Goal: Consume media (video, audio): Consume media (video, audio)

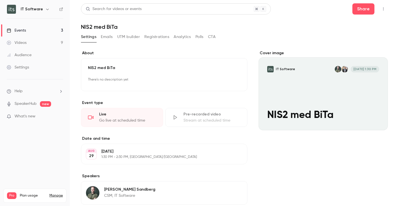
click at [27, 42] on link "Videos 9" at bounding box center [35, 43] width 70 height 12
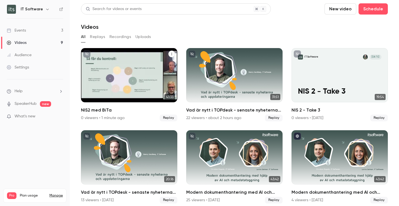
click at [140, 73] on div "IT Software [DATE] NIS2 med BiTa" at bounding box center [129, 75] width 96 height 54
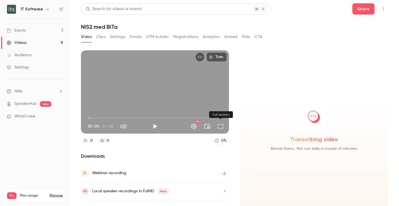
click at [221, 125] on button "Full screen" at bounding box center [220, 126] width 11 height 11
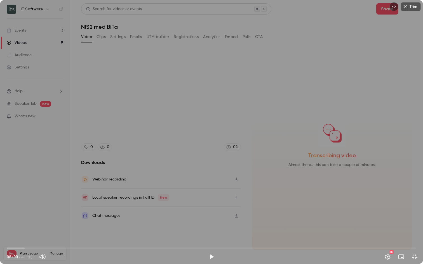
drag, startPoint x: 8, startPoint y: 249, endPoint x: 5, endPoint y: 248, distance: 2.9
click at [6, 206] on span "00:00" at bounding box center [7, 249] width 2 height 2
click at [211, 206] on button "Play" at bounding box center [211, 256] width 11 height 11
click at [15, 206] on span "00:51" at bounding box center [15, 249] width 2 height 2
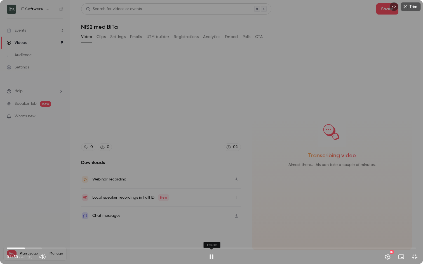
click at [210, 206] on button "Pause" at bounding box center [211, 256] width 11 height 11
click at [212, 206] on button "Play" at bounding box center [211, 256] width 11 height 11
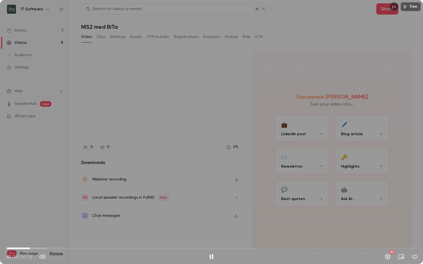
click at [31, 206] on span "02:21" at bounding box center [30, 249] width 2 height 2
click at [31, 206] on span "02:26" at bounding box center [31, 249] width 2 height 2
click at [30, 206] on span "02:19" at bounding box center [30, 249] width 2 height 2
click at [211, 206] on button "Pause" at bounding box center [211, 256] width 11 height 11
click at [212, 206] on button "Play" at bounding box center [211, 256] width 11 height 11
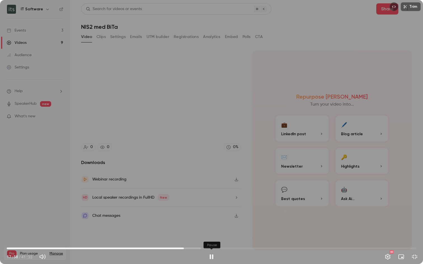
click at [210, 206] on button "Pause" at bounding box center [211, 256] width 11 height 11
click at [211, 206] on button "Play" at bounding box center [211, 256] width 11 height 11
click at [210, 206] on button "Pause" at bounding box center [211, 256] width 11 height 11
click at [212, 206] on button "Play" at bounding box center [211, 256] width 11 height 11
click at [213, 206] on button "Pause" at bounding box center [211, 256] width 11 height 11
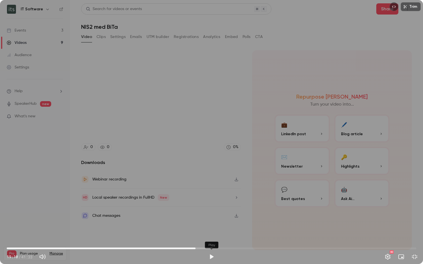
click at [212, 206] on button "Play" at bounding box center [211, 256] width 11 height 11
click at [212, 206] on button "Pause" at bounding box center [211, 256] width 11 height 11
click at [212, 206] on button "Play" at bounding box center [211, 256] width 11 height 11
click at [212, 206] on button "Pause" at bounding box center [211, 256] width 11 height 11
click at [212, 206] on button "Play" at bounding box center [211, 256] width 11 height 11
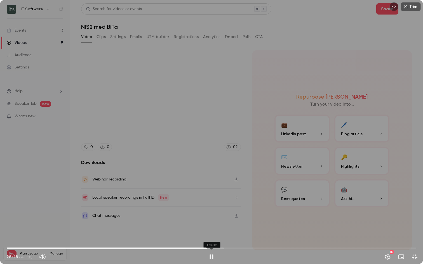
click at [212, 206] on button "Pause" at bounding box center [211, 256] width 11 height 11
click at [212, 206] on button "Play" at bounding box center [211, 256] width 11 height 11
click at [212, 206] on button "Pause" at bounding box center [211, 256] width 11 height 11
click at [212, 206] on button "Play" at bounding box center [211, 256] width 11 height 11
click at [212, 206] on button "Pause" at bounding box center [211, 256] width 11 height 11
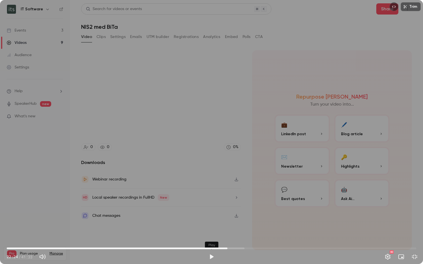
click at [212, 206] on button "Play" at bounding box center [211, 256] width 11 height 11
click at [264, 206] on div "Trim 37:37 37:37 / 41:33 HD" at bounding box center [211, 132] width 423 height 264
click at [337, 206] on div "37:38 37:38 / 41:33 HD" at bounding box center [211, 252] width 423 height 23
click at [387, 206] on span "38:20" at bounding box center [211, 248] width 409 height 9
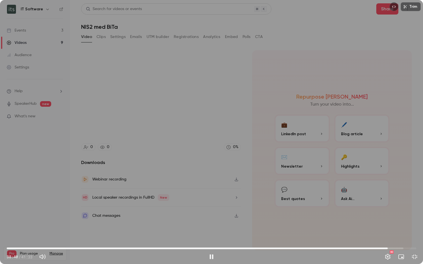
click at [391, 206] on span "38:40" at bounding box center [211, 248] width 409 height 9
click at [392, 206] on span "39:03" at bounding box center [392, 249] width 2 height 2
click at [397, 206] on span "39:19" at bounding box center [211, 248] width 409 height 9
click at [399, 206] on span "40:03" at bounding box center [211, 248] width 409 height 9
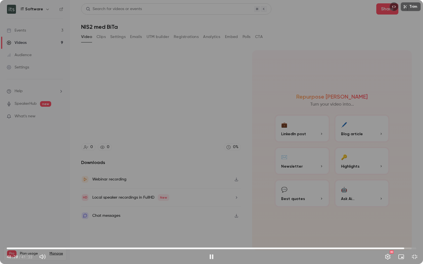
click at [399, 206] on span "40:20" at bounding box center [211, 248] width 409 height 9
click at [399, 206] on span "40:40" at bounding box center [211, 248] width 409 height 9
click at [399, 206] on span "40:59" at bounding box center [411, 249] width 2 height 2
click at [212, 206] on button "Pause" at bounding box center [211, 256] width 11 height 11
type input "******"
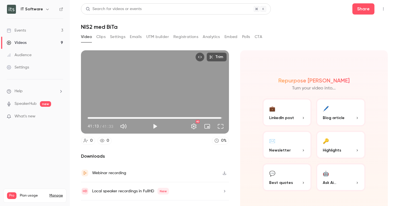
click at [190, 152] on div "Trim 41:13 41:13 / 41:33 HD 0 0 0 % Downloads Webinar recording Local speaker r…" at bounding box center [155, 134] width 148 height 168
click at [102, 36] on button "Clips" at bounding box center [100, 36] width 9 height 9
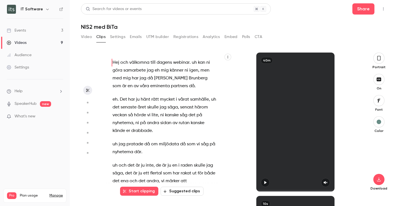
click at [117, 35] on button "Settings" at bounding box center [117, 36] width 15 height 9
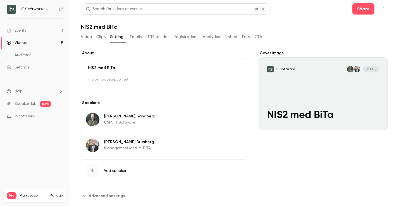
click at [131, 35] on button "Emails" at bounding box center [136, 36] width 12 height 9
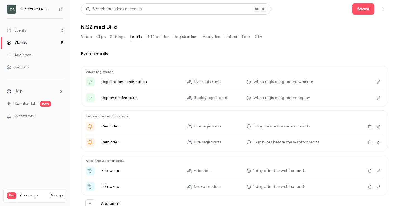
click at [167, 36] on button "UTM builder" at bounding box center [157, 36] width 23 height 9
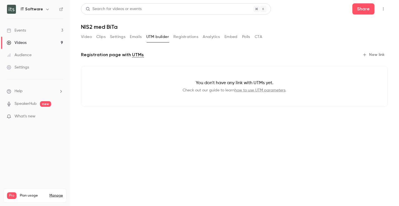
click at [180, 36] on button "Registrations" at bounding box center [186, 36] width 25 height 9
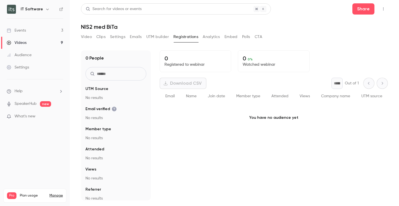
click at [209, 36] on button "Analytics" at bounding box center [211, 36] width 17 height 9
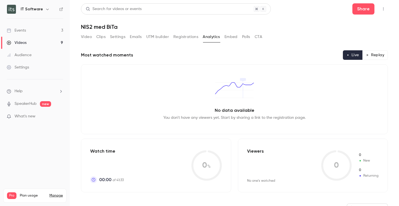
click at [229, 36] on button "Embed" at bounding box center [231, 36] width 13 height 9
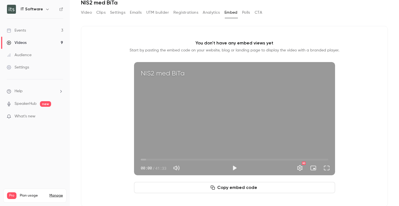
scroll to position [34, 0]
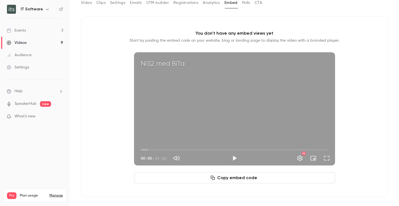
click at [248, 3] on button "Polls" at bounding box center [246, 2] width 8 height 9
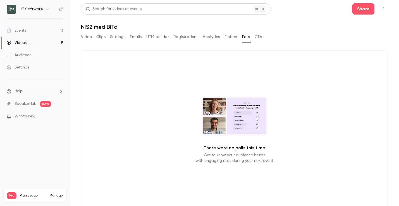
click at [259, 35] on button "CTA" at bounding box center [259, 36] width 8 height 9
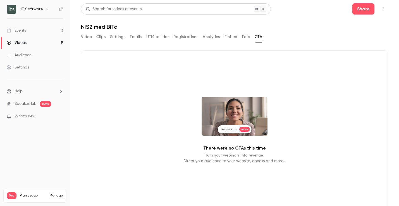
click at [89, 35] on button "Video" at bounding box center [86, 36] width 11 height 9
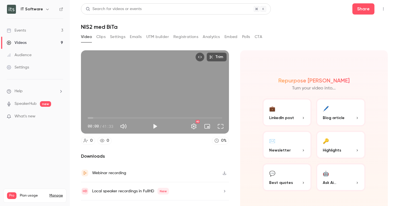
scroll to position [12, 0]
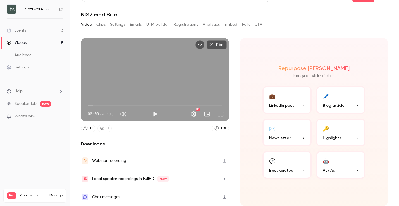
click at [295, 166] on button "💬 Best quotes" at bounding box center [287, 165] width 49 height 28
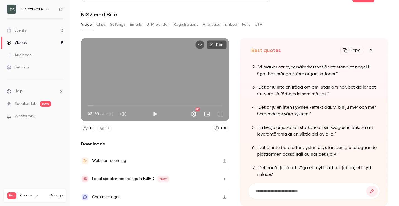
scroll to position [-4, 0]
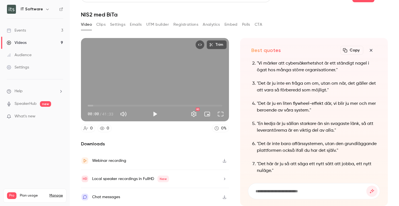
click at [299, 192] on input at bounding box center [311, 191] width 112 height 6
type input "**********"
click at [367, 186] on button "submit" at bounding box center [372, 191] width 11 height 11
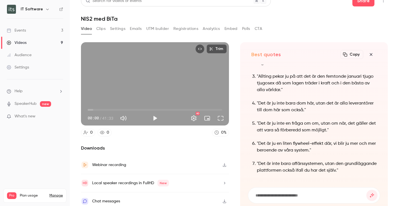
scroll to position [12, 0]
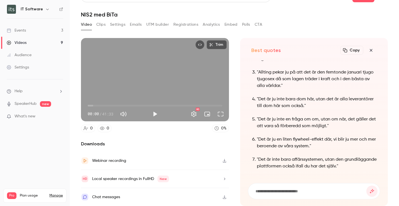
click at [372, 49] on icon "button" at bounding box center [371, 50] width 7 height 4
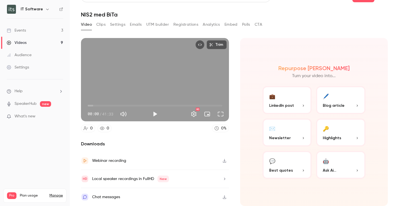
click at [287, 124] on button "✉️ Newsletter" at bounding box center [287, 133] width 49 height 28
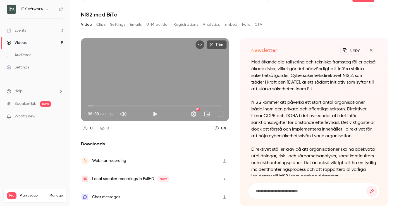
scroll to position [-160, 0]
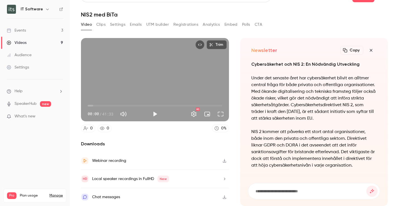
click at [370, 51] on icon "button" at bounding box center [371, 50] width 3 height 3
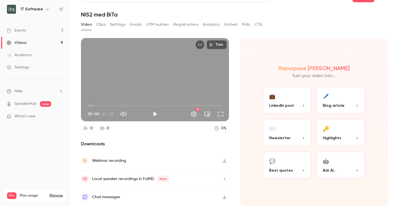
click at [351, 89] on button "🖊️ Blog article" at bounding box center [340, 100] width 49 height 28
